Goal: Task Accomplishment & Management: Use online tool/utility

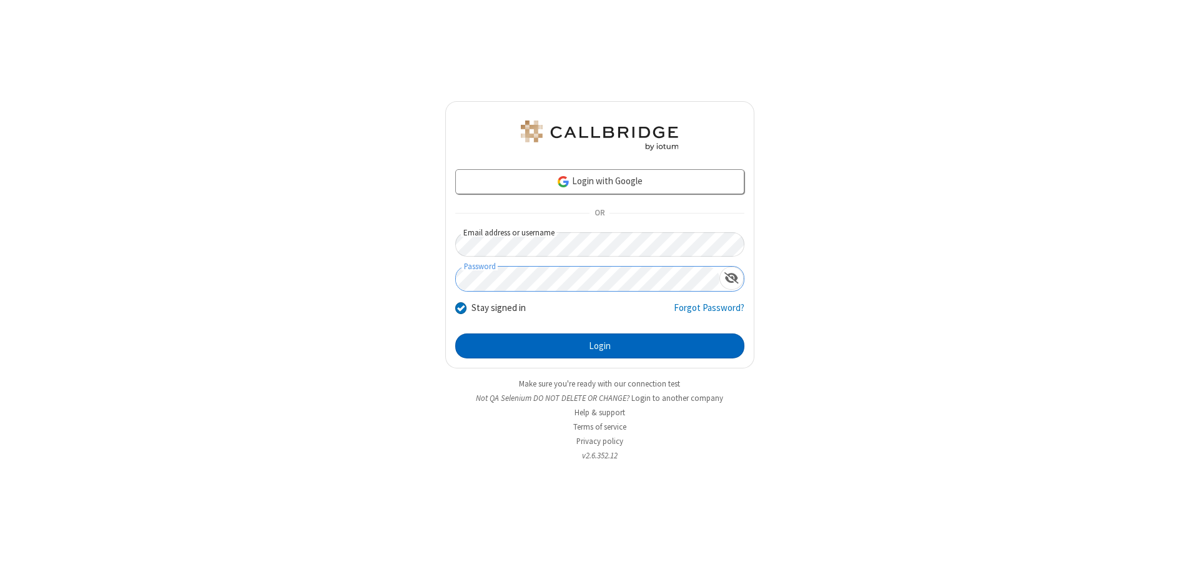
click at [600, 346] on button "Login" at bounding box center [599, 346] width 289 height 25
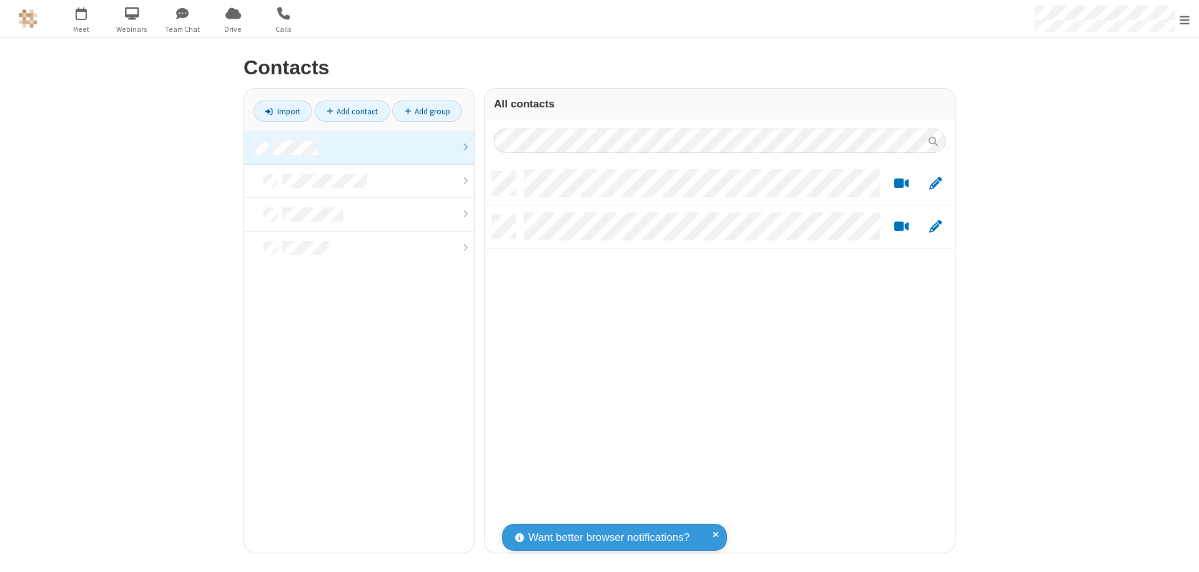
scroll to position [381, 461]
click at [359, 147] on link at bounding box center [359, 148] width 230 height 34
click at [283, 111] on link "Import" at bounding box center [283, 111] width 59 height 21
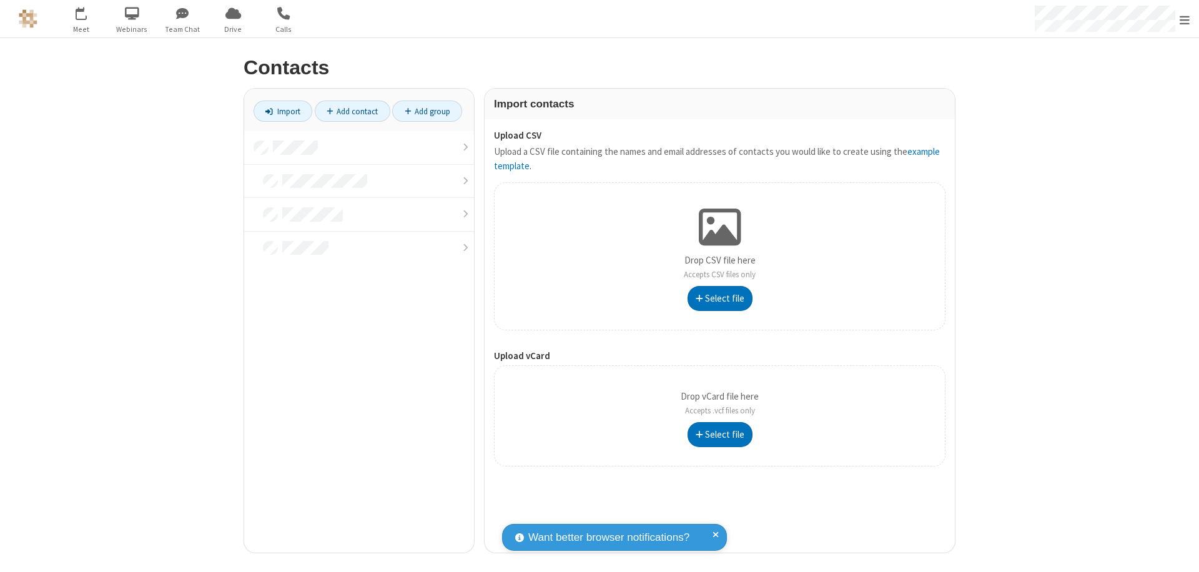
type input "C:\fakepath\excel_file.xlsx"
